Goal: Navigation & Orientation: Go to known website

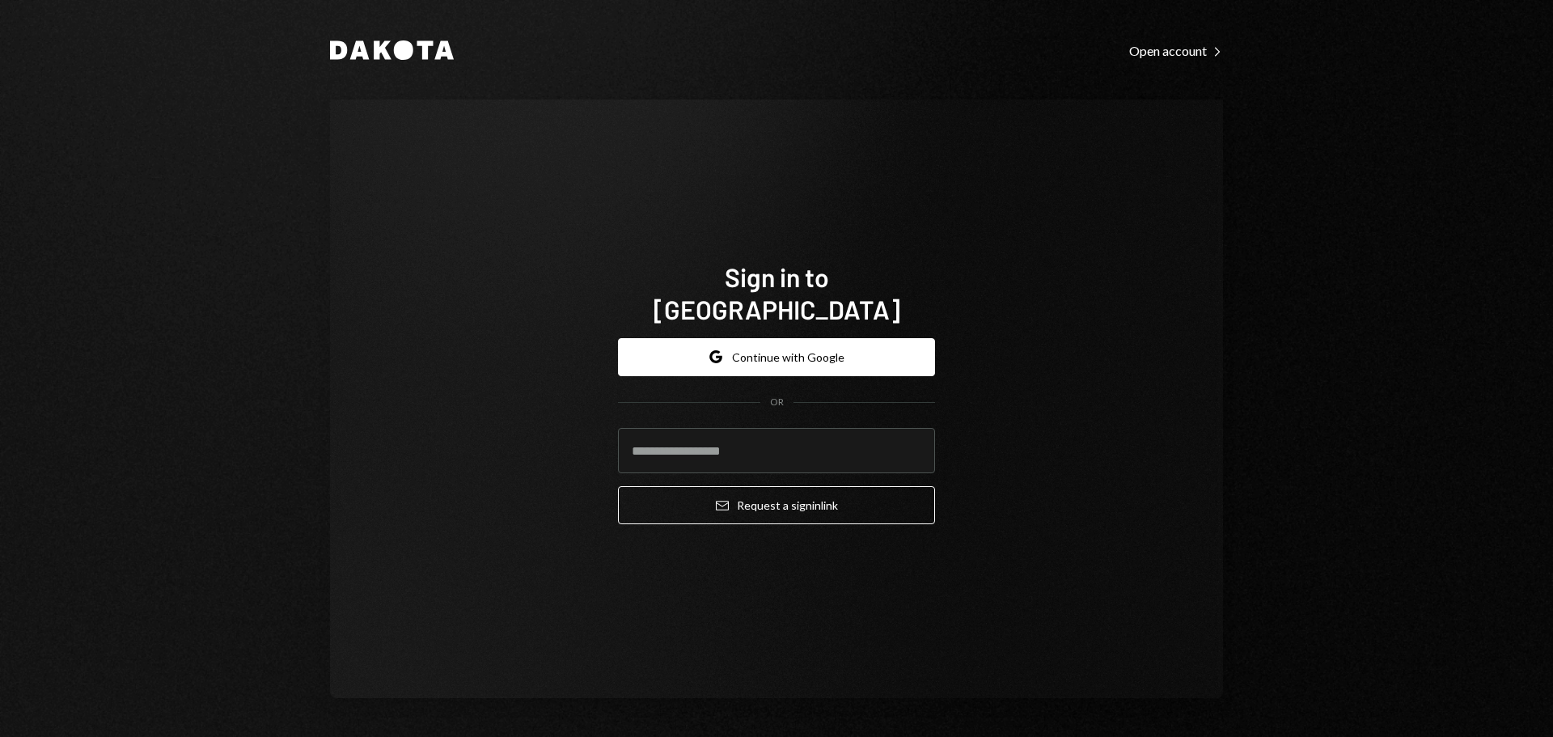
drag, startPoint x: 895, startPoint y: 436, endPoint x: 907, endPoint y: 436, distance: 11.3
click at [0, 736] on com-1password-button at bounding box center [0, 737] width 0 height 0
type input "**********"
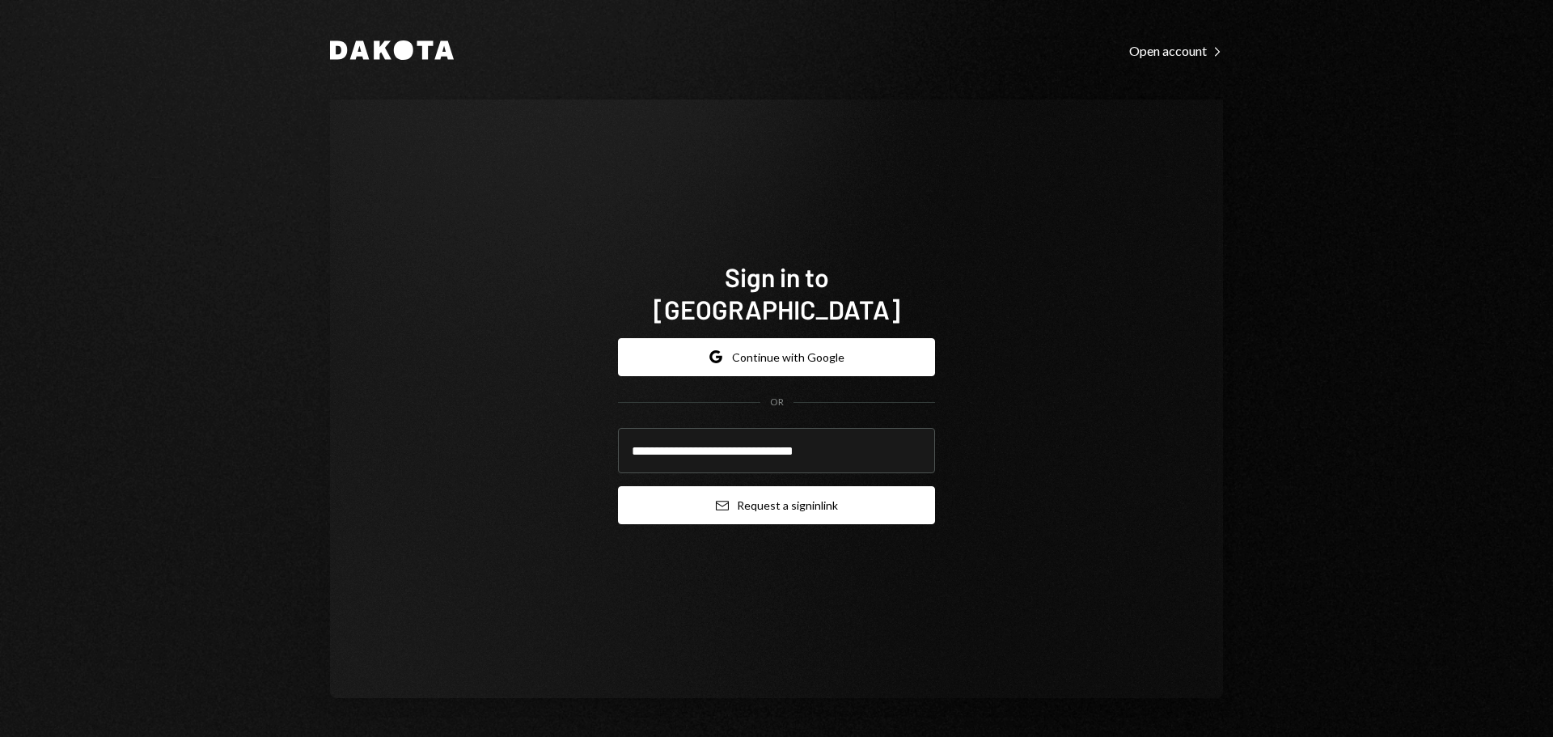
click at [919, 499] on button "Email Request a sign in link" at bounding box center [776, 505] width 317 height 38
